Goal: Complete application form

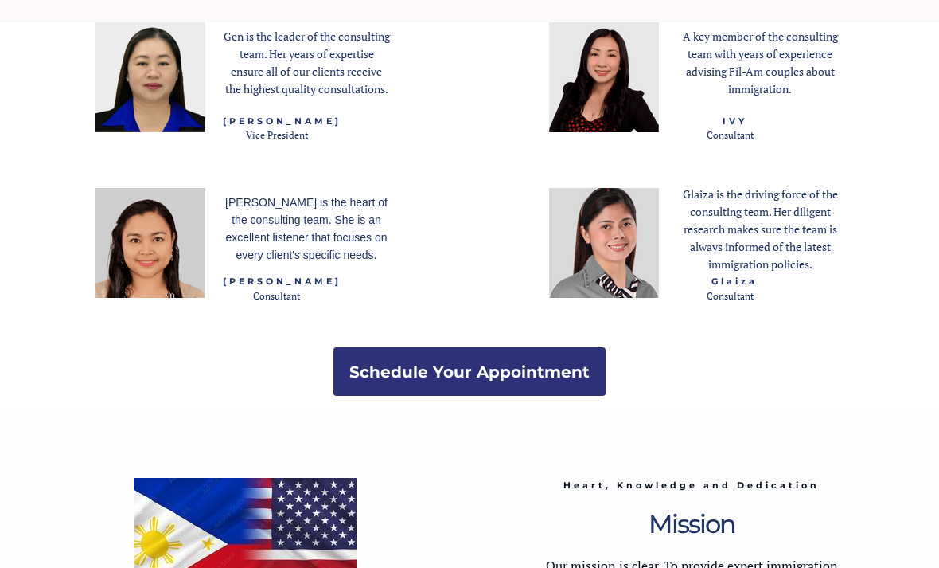
scroll to position [1960, 0]
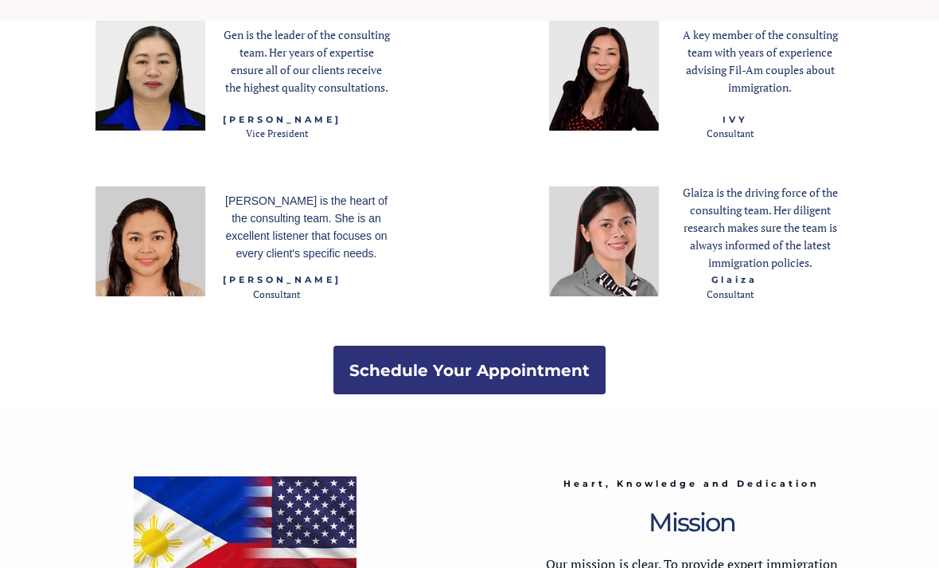
click at [560, 369] on strong "Schedule Your Appointment" at bounding box center [469, 370] width 240 height 19
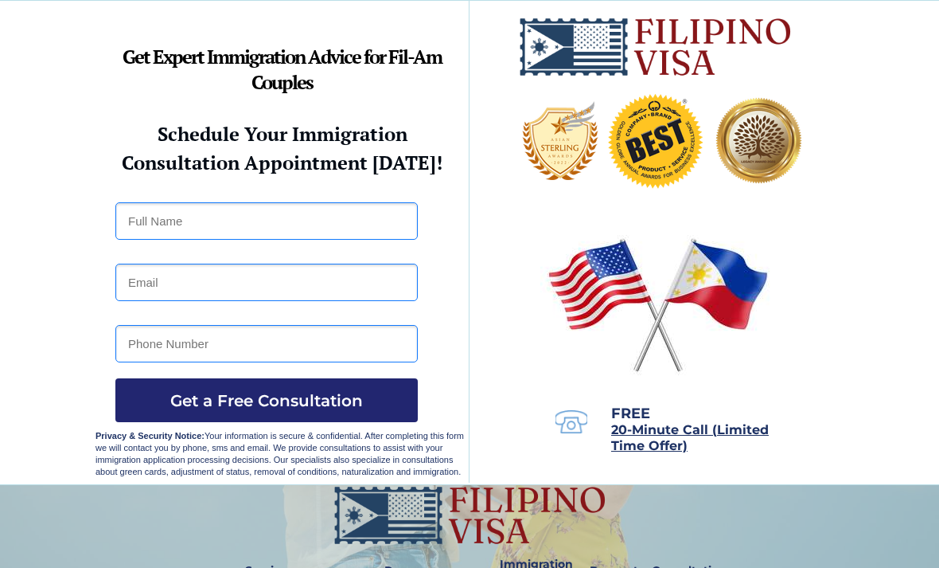
click at [317, 239] on input "text" at bounding box center [266, 220] width 302 height 37
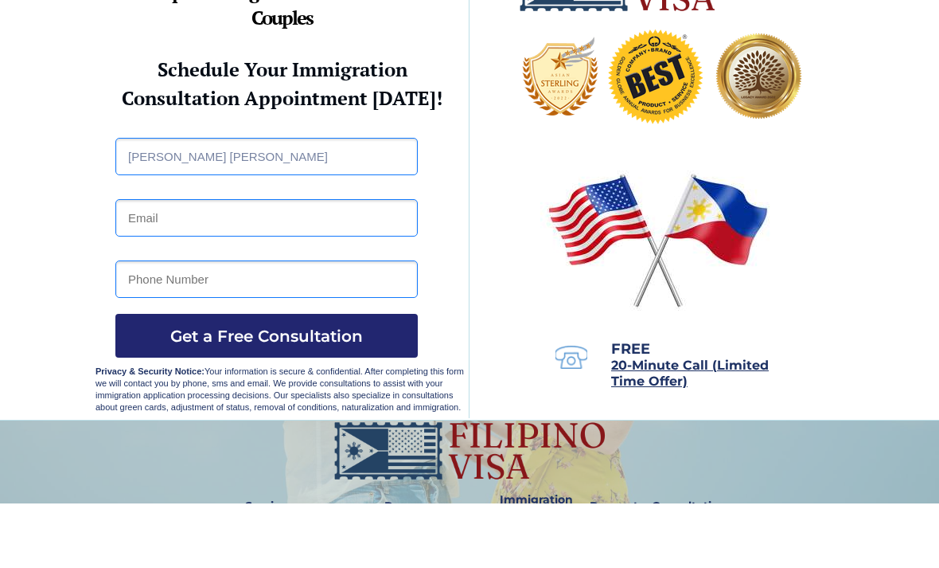
type input "Bernadette Lastimoso Recabo"
click at [316, 263] on input "email" at bounding box center [266, 281] width 302 height 37
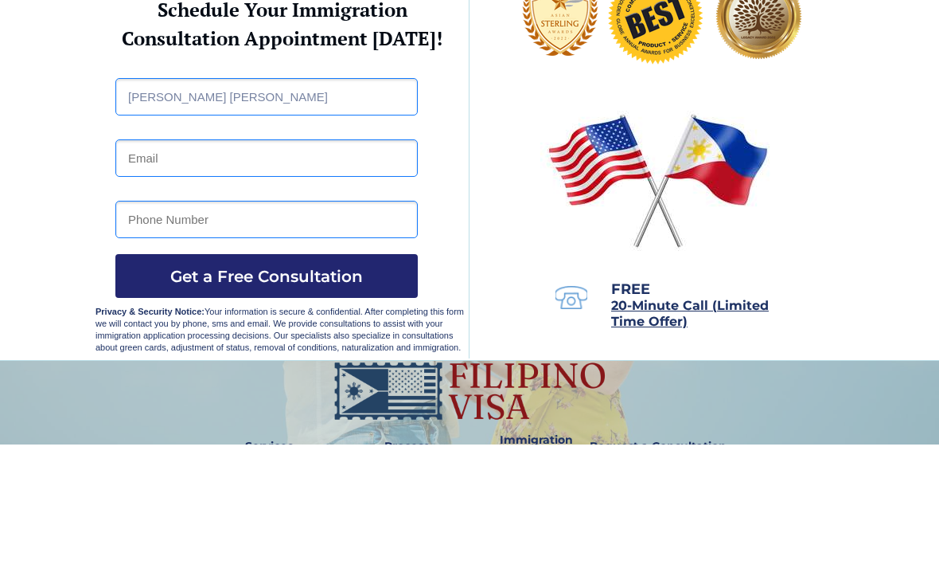
click at [331, 263] on input "email" at bounding box center [266, 281] width 302 height 37
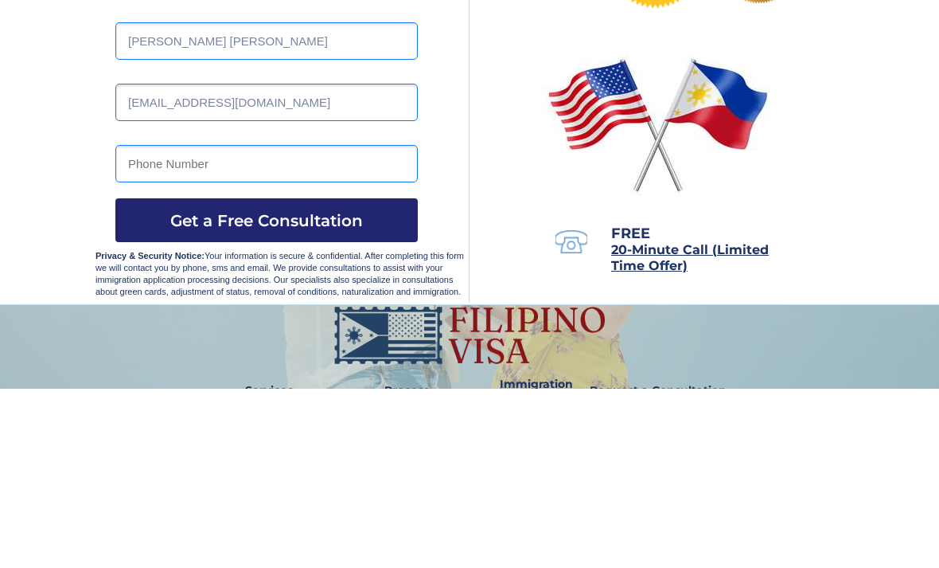
type input "bernadetterecabo0@gmail.com"
click at [314, 325] on input "tel" at bounding box center [266, 343] width 302 height 37
type input "09929583622"
click at [267, 378] on button "Get a Free Consultation" at bounding box center [266, 400] width 302 height 44
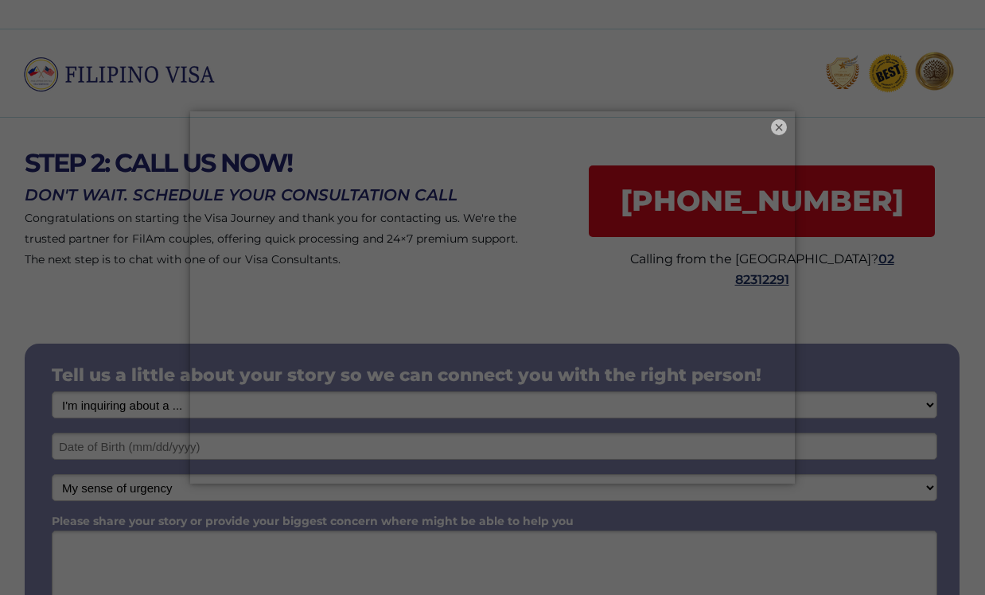
click at [774, 126] on button "×" at bounding box center [779, 127] width 16 height 16
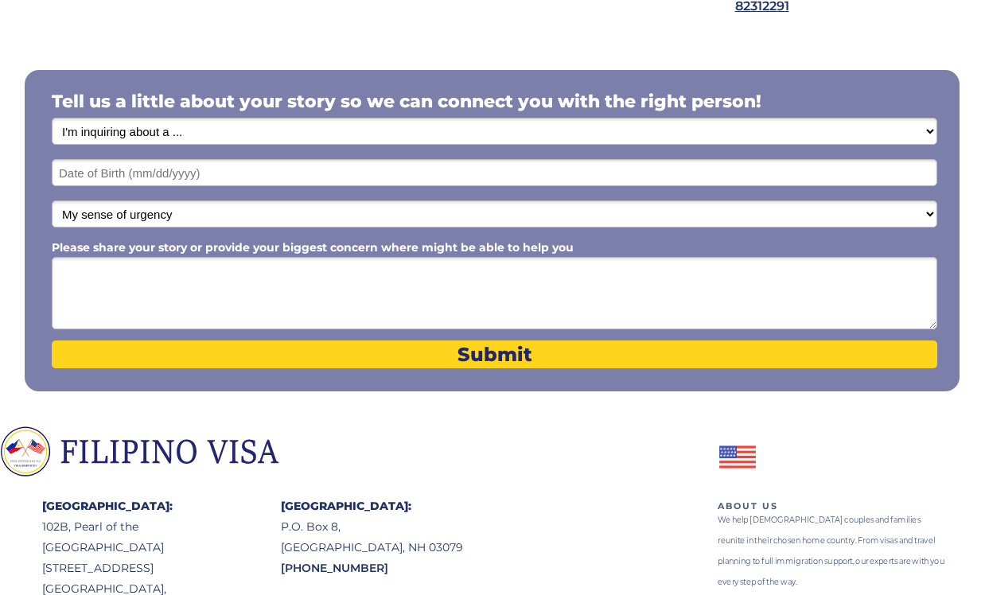
scroll to position [256, 0]
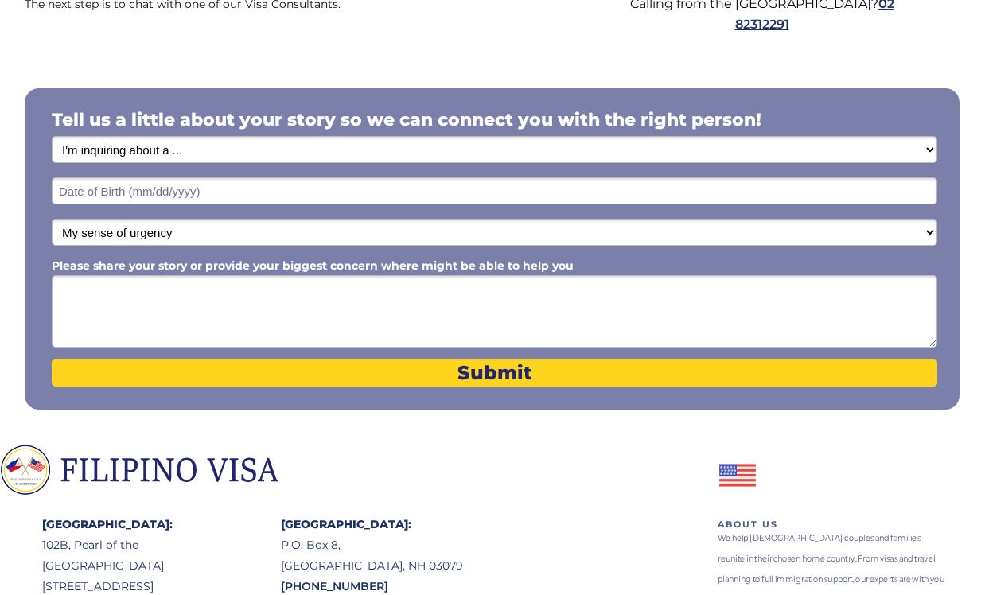
click at [878, 153] on select "I'm inquiring about a ... I don't know or other services Retirement Visa for Th…" at bounding box center [495, 149] width 886 height 27
click at [898, 154] on select "I'm inquiring about a ... I don't know or other services Retirement Visa for Th…" at bounding box center [495, 149] width 886 height 27
select select "1792"
click at [820, 193] on input "text" at bounding box center [495, 191] width 886 height 27
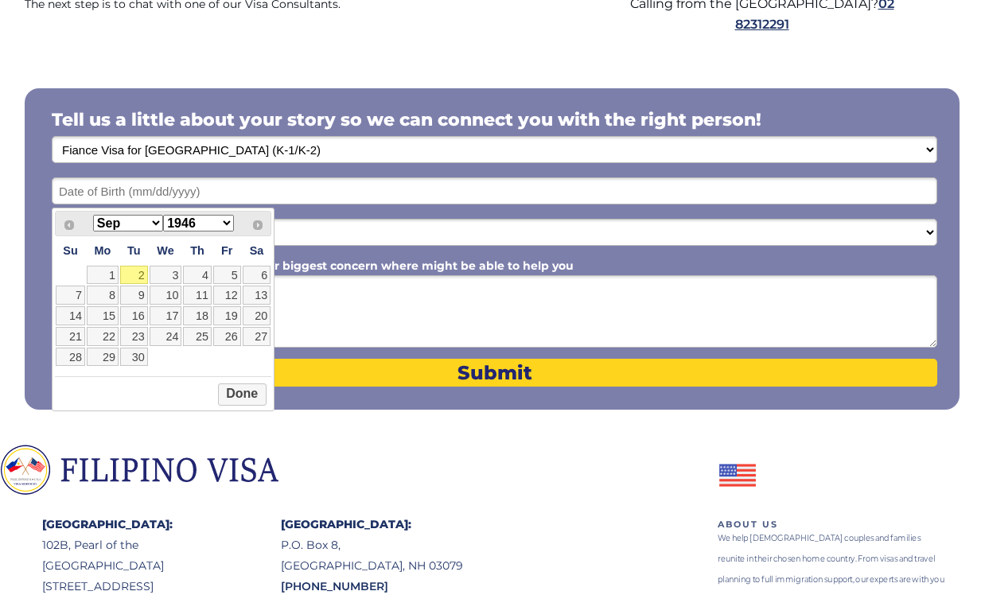
click at [196, 220] on select "1946 1947 1948 1949 1950 1951 1952 1953 1954 1955 1956 1957 1958 1959 1960 1961…" at bounding box center [198, 223] width 70 height 17
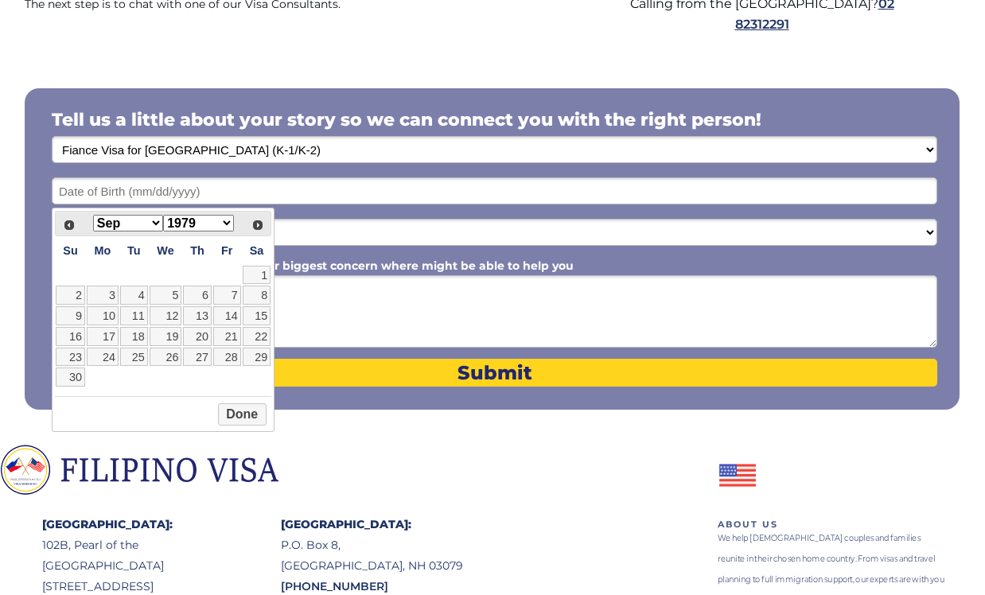
click at [121, 223] on select "Jan Feb Mar Apr May Jun Jul Aug Sep Oct Nov Dec" at bounding box center [128, 223] width 70 height 17
click at [84, 326] on link "10" at bounding box center [70, 315] width 29 height 19
type input "06/10/1979"
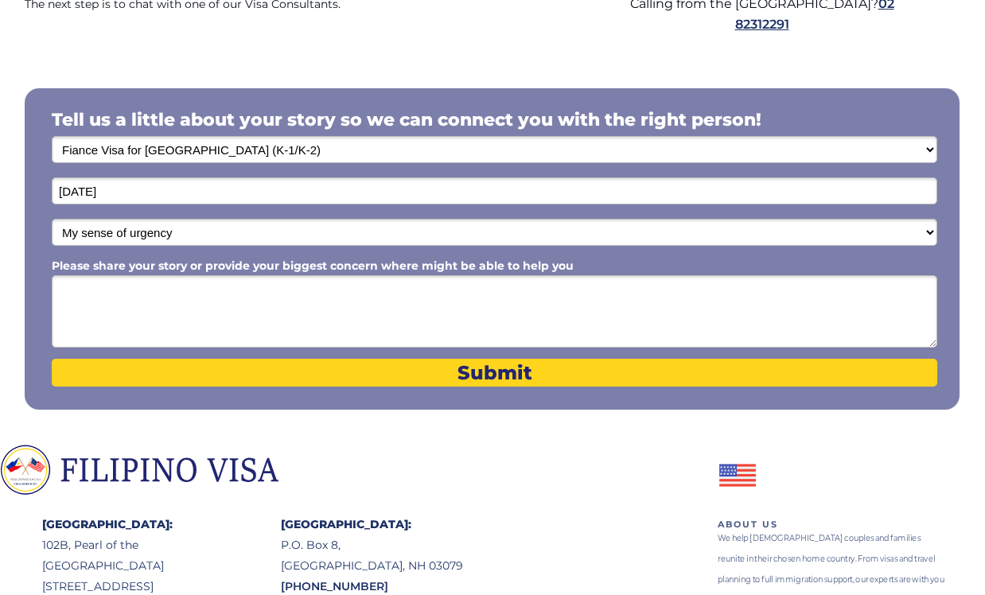
click at [548, 244] on select "My sense of urgency Low Priority - I'm just looking Medium High Priority - I ne…" at bounding box center [495, 232] width 886 height 27
select select "1804"
click at [555, 308] on textarea "Please share your story or provide your biggest concern where might be able to …" at bounding box center [495, 311] width 886 height 72
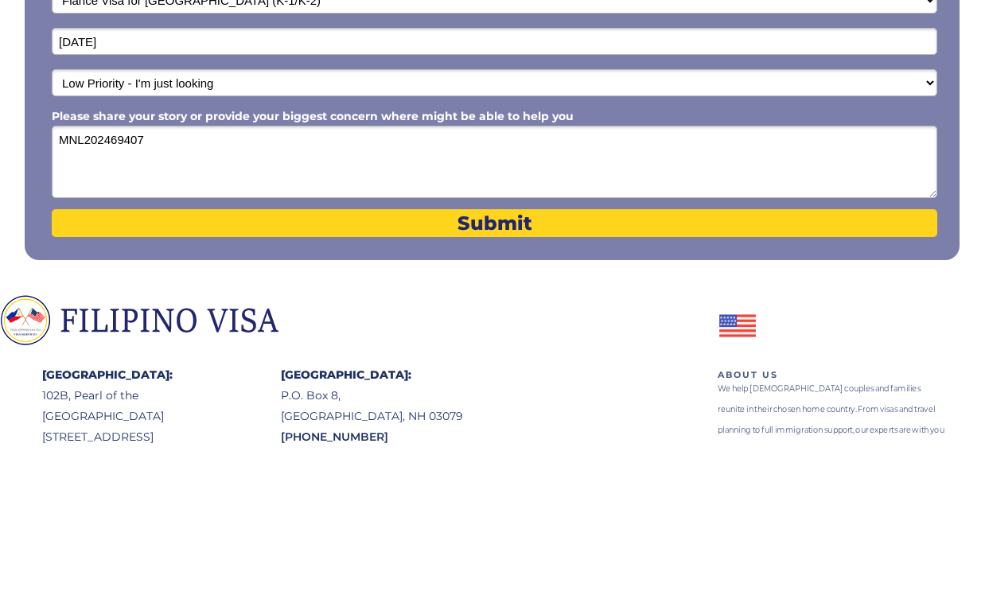
type textarea "MNL2024694072"
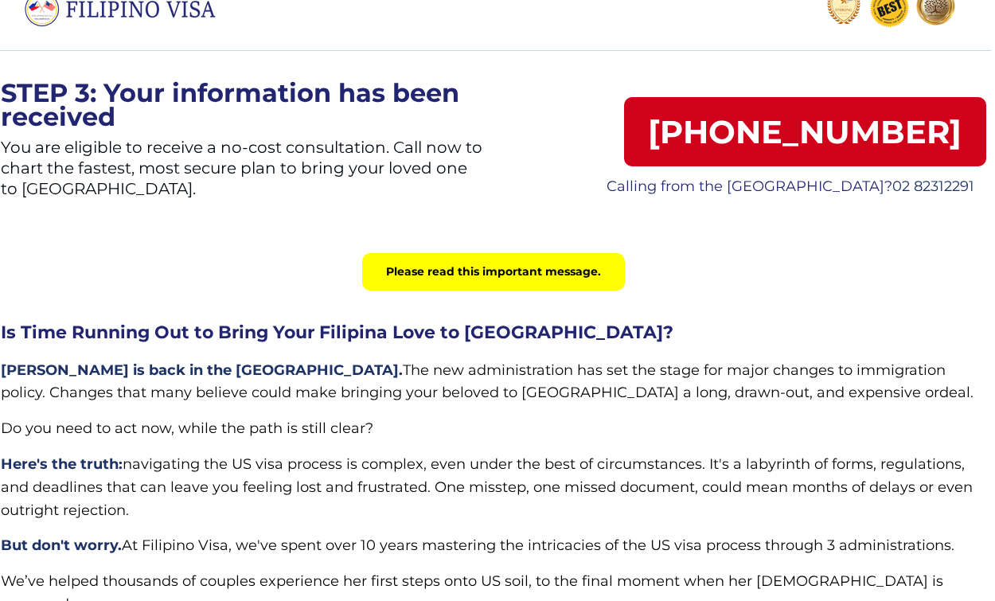
scroll to position [0, 4]
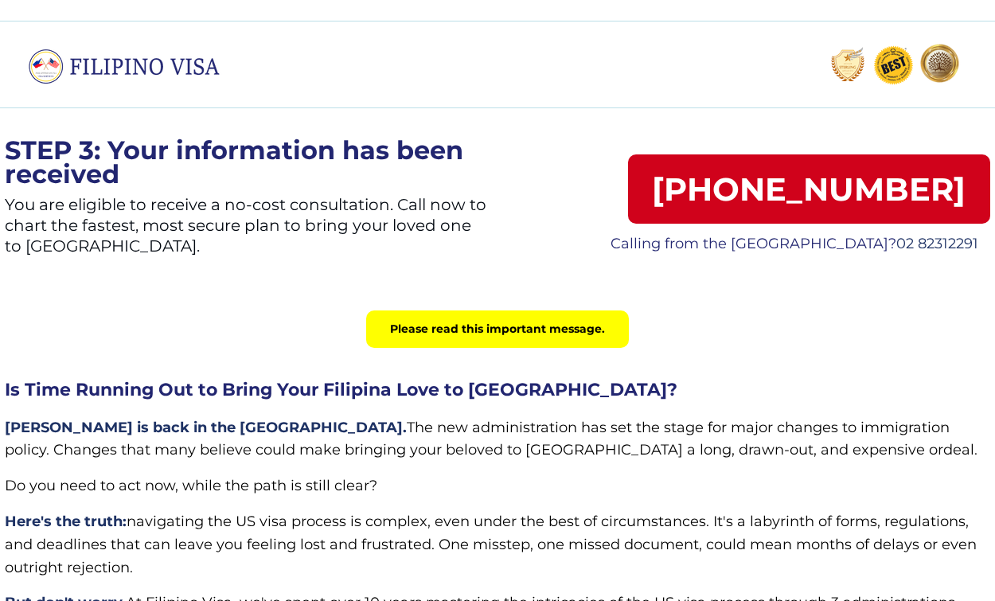
click at [399, 329] on div "Please read this important message." at bounding box center [497, 328] width 263 height 37
click at [419, 338] on div "Please read this important message." at bounding box center [497, 328] width 263 height 37
click at [418, 338] on div "Please read this important message." at bounding box center [497, 328] width 263 height 37
